Goal: Navigation & Orientation: Find specific page/section

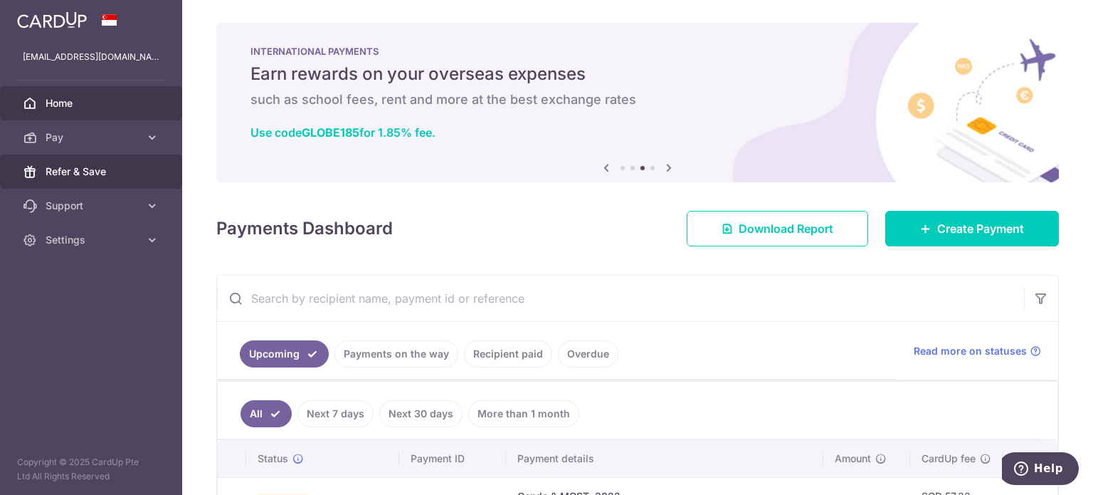
scroll to position [189, 0]
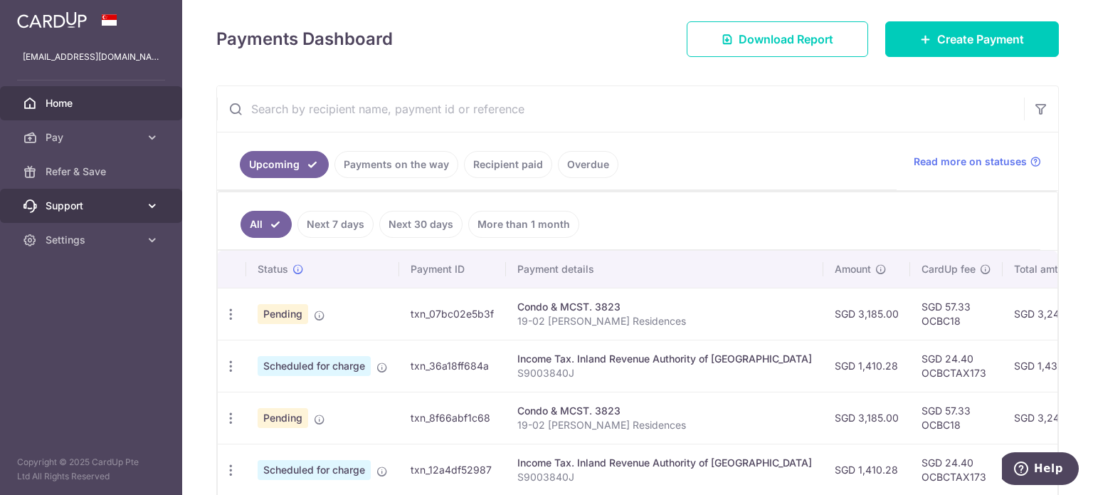
click at [139, 203] on link "Support" at bounding box center [91, 206] width 182 height 34
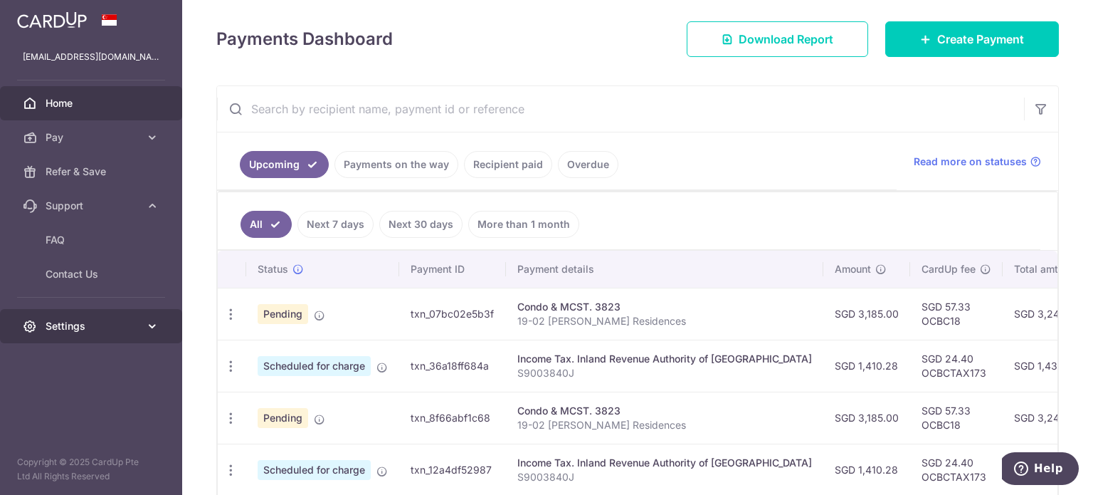
click at [99, 315] on link "Settings" at bounding box center [91, 326] width 182 height 34
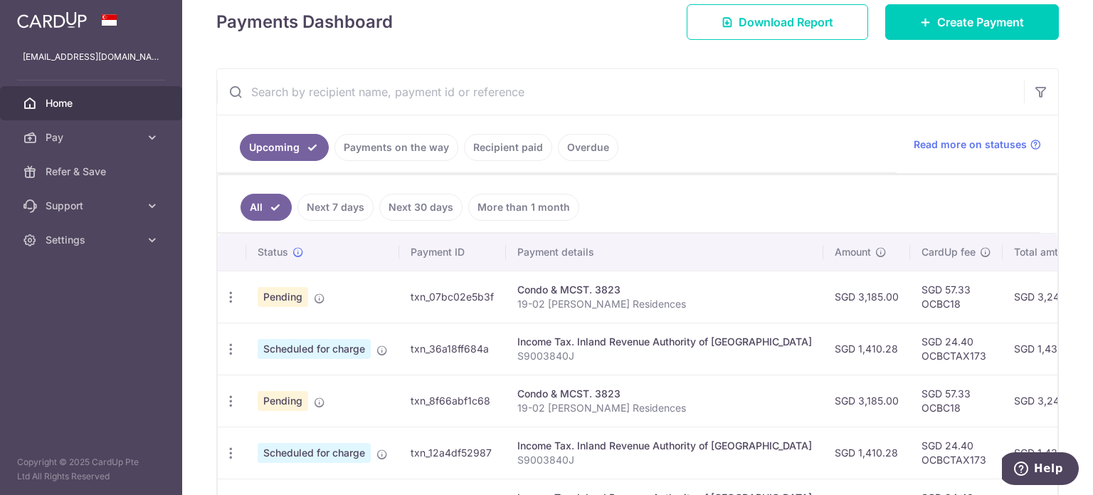
scroll to position [396, 0]
